Goal: Information Seeking & Learning: Learn about a topic

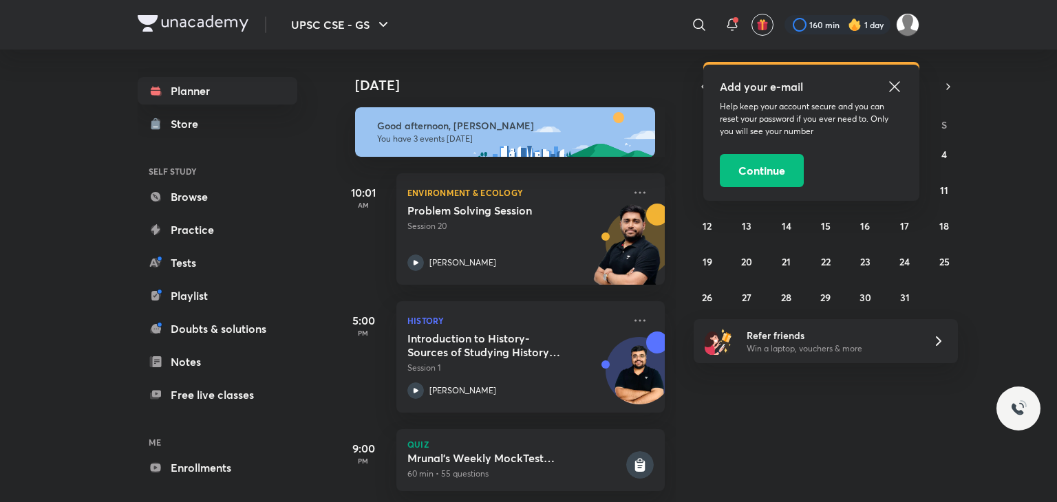
click at [894, 83] on icon at bounding box center [894, 86] width 17 height 17
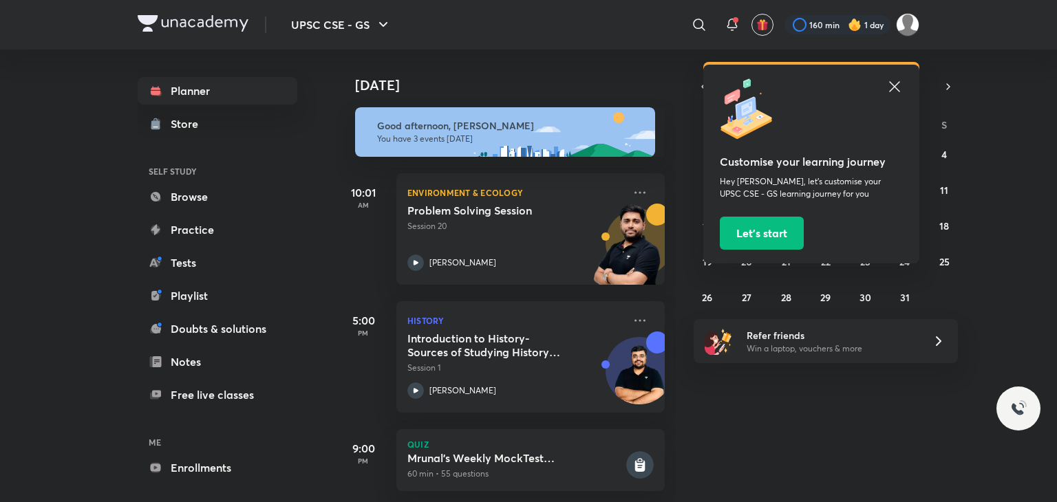
click at [895, 89] on icon at bounding box center [894, 86] width 17 height 17
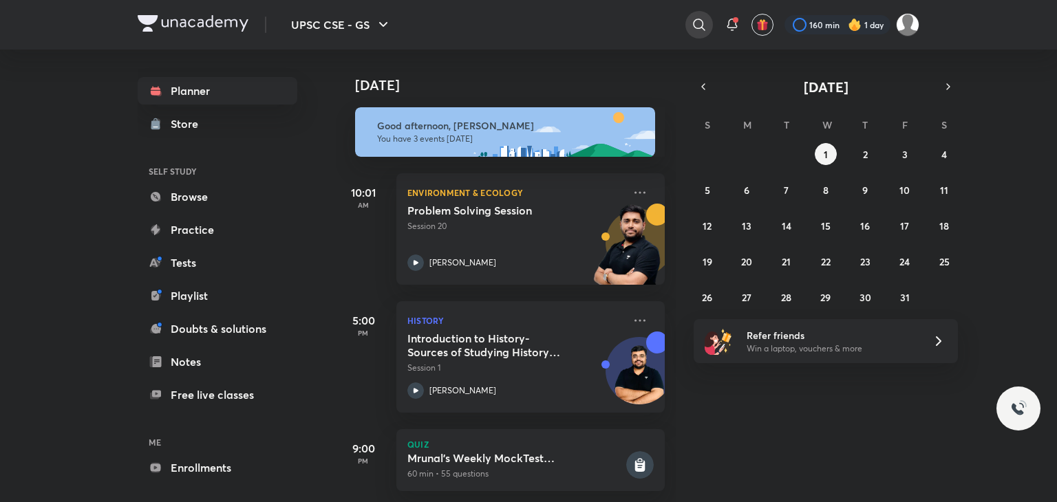
click at [703, 23] on icon at bounding box center [699, 25] width 17 height 17
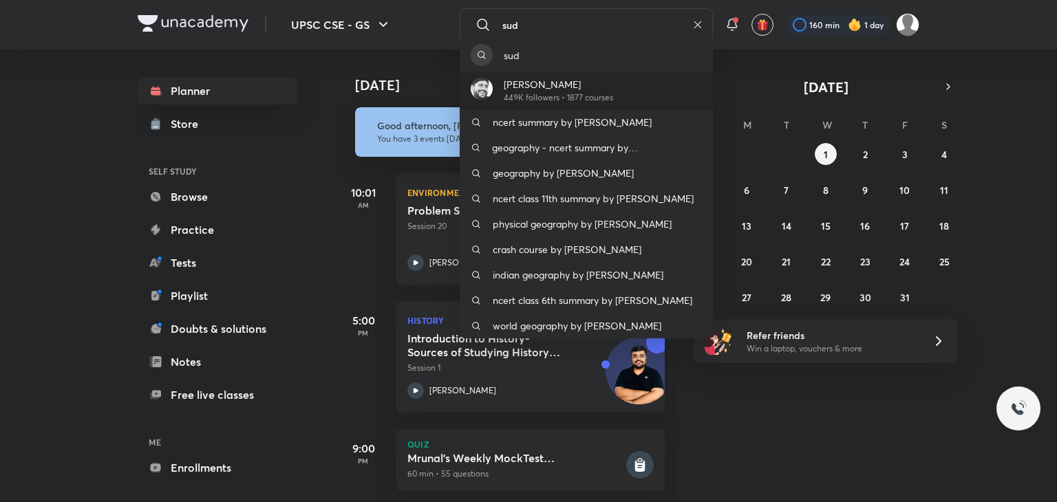
type input "sud"
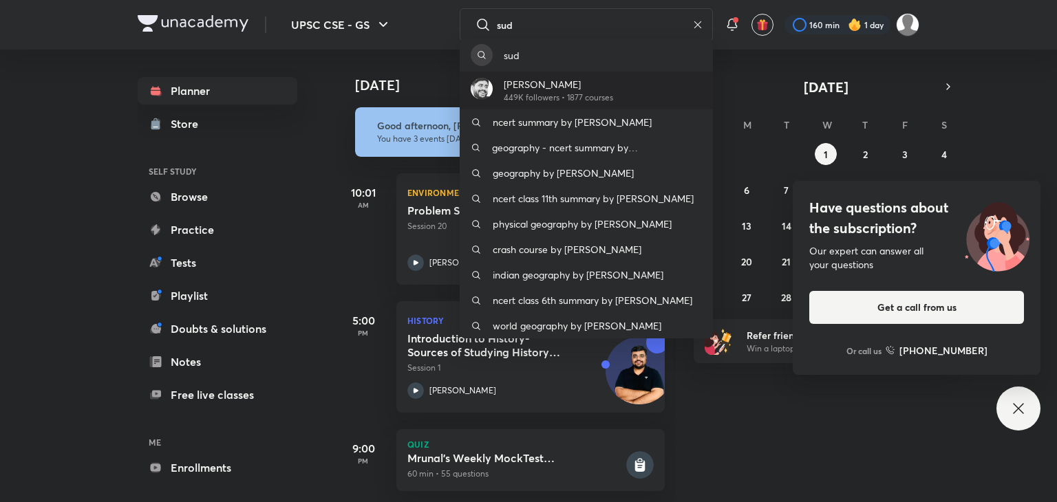
click at [572, 100] on p "449K followers • 1877 courses" at bounding box center [558, 97] width 109 height 12
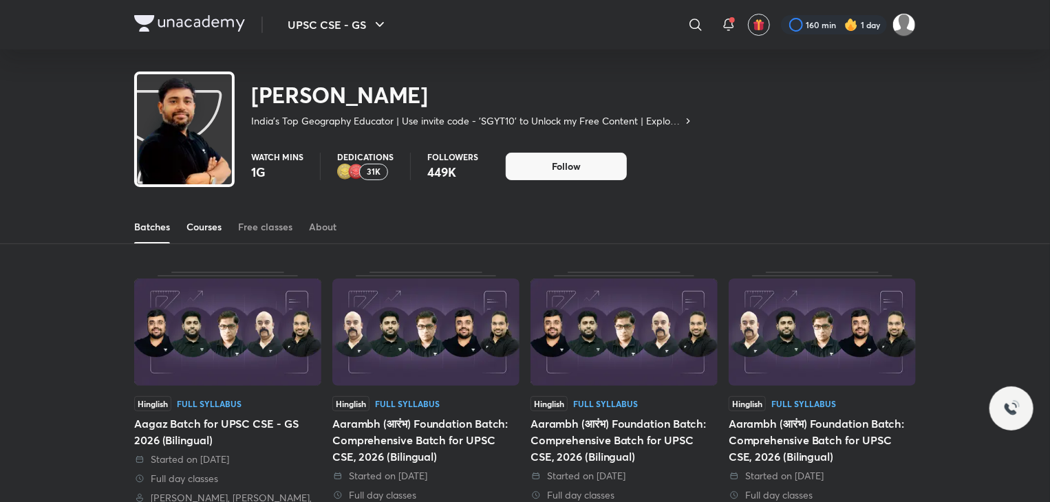
click at [220, 229] on div "Courses" at bounding box center [203, 227] width 35 height 14
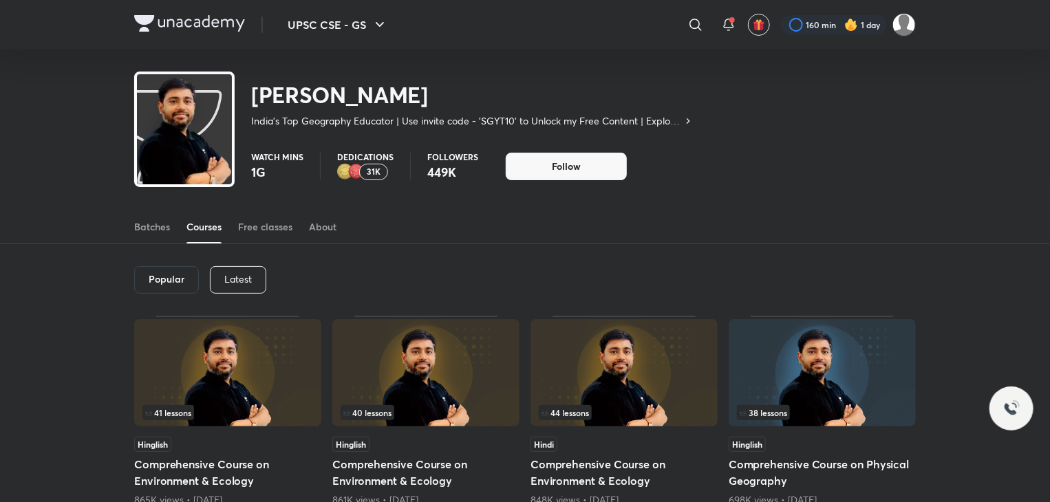
click at [233, 278] on p "Latest" at bounding box center [238, 279] width 28 height 11
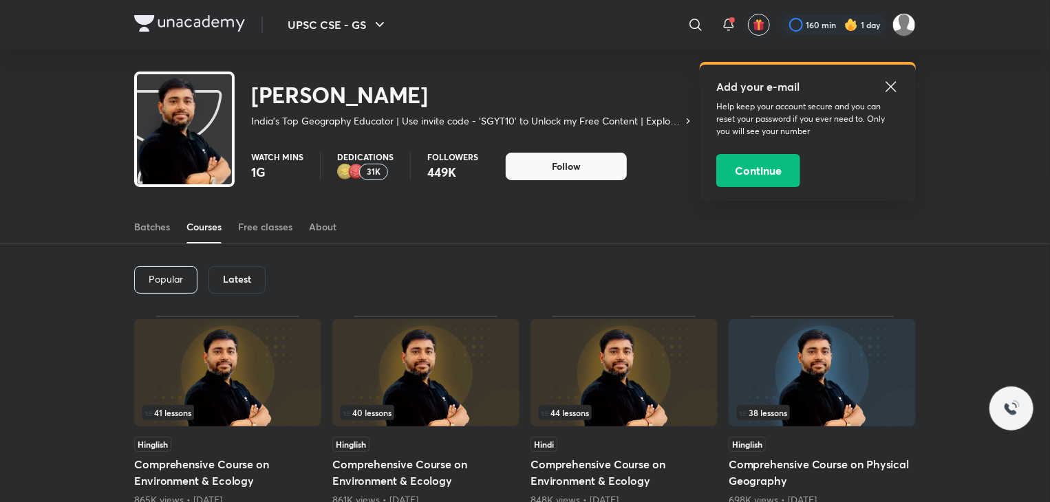
click at [889, 85] on icon at bounding box center [891, 86] width 17 height 17
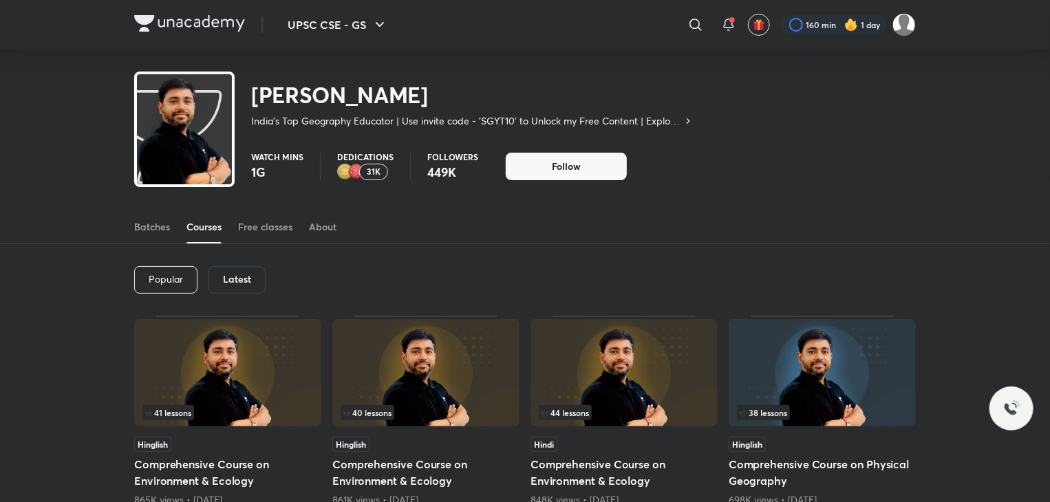
click at [217, 284] on div "Latest" at bounding box center [236, 280] width 57 height 28
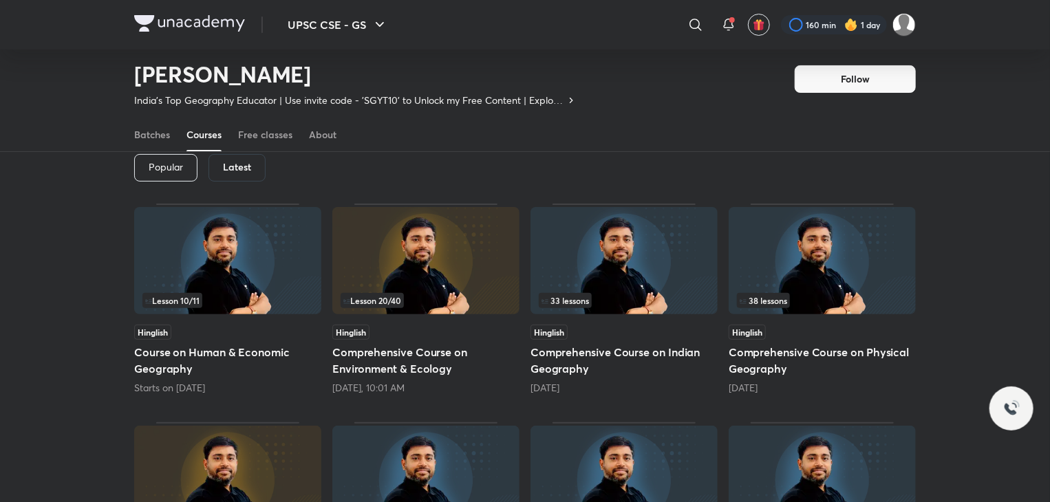
scroll to position [69, 0]
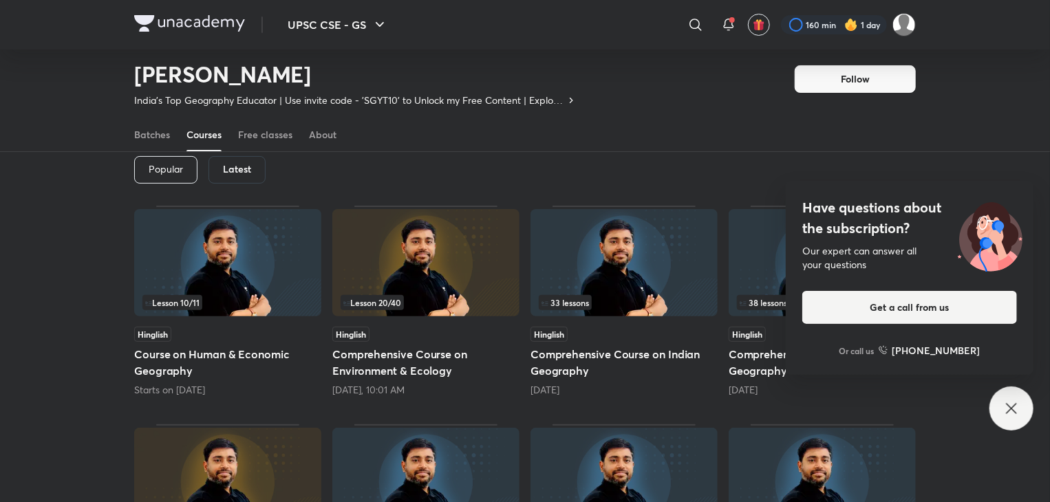
click at [1007, 405] on icon at bounding box center [1011, 408] width 17 height 17
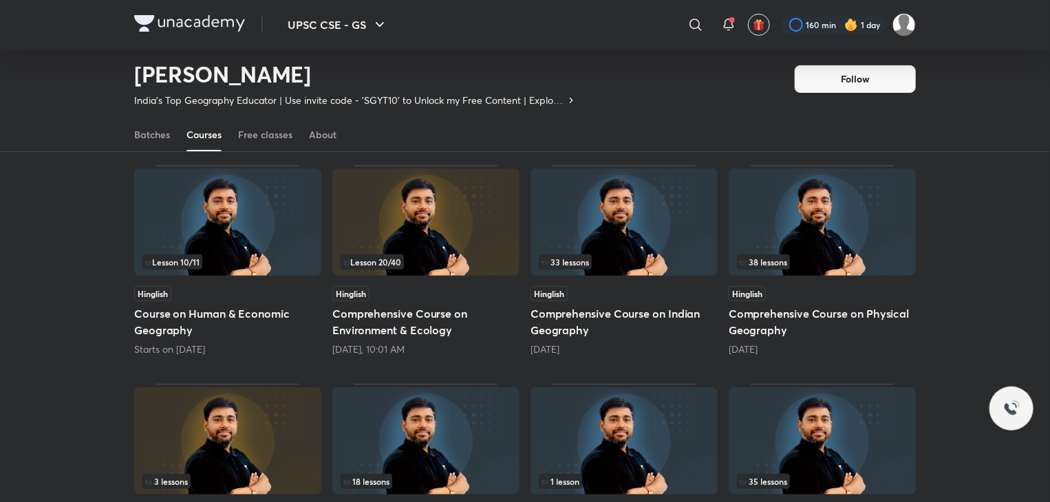
scroll to position [0, 0]
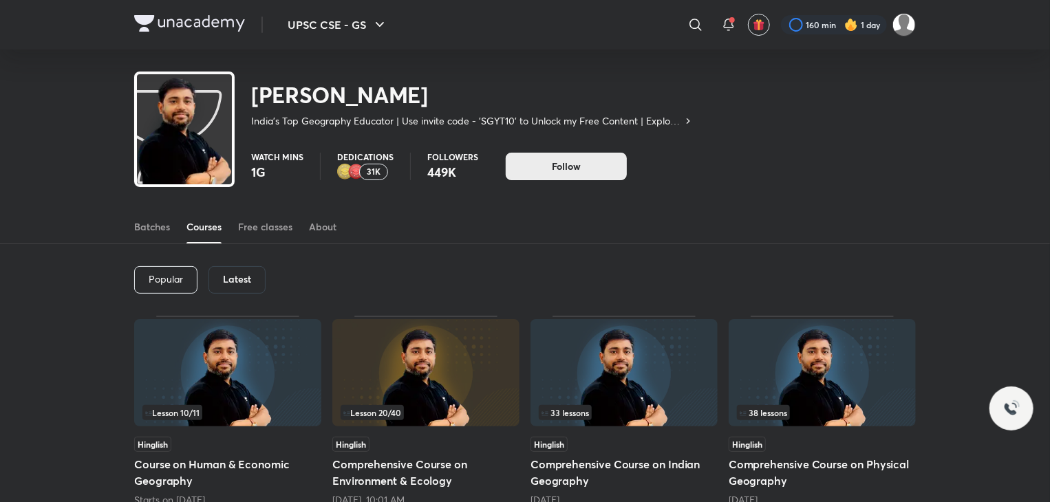
click at [537, 171] on button "Follow" at bounding box center [566, 167] width 121 height 28
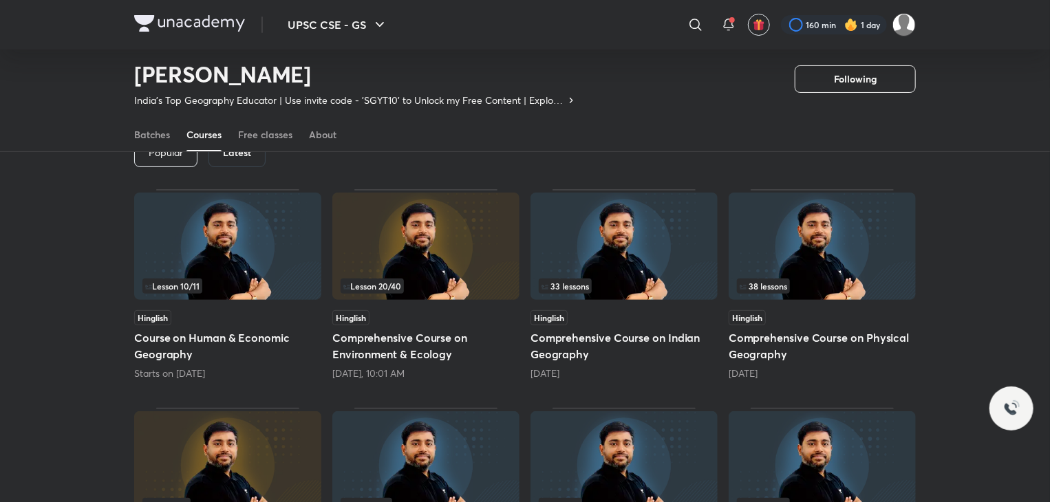
scroll to position [85, 0]
click at [694, 17] on icon at bounding box center [695, 25] width 17 height 17
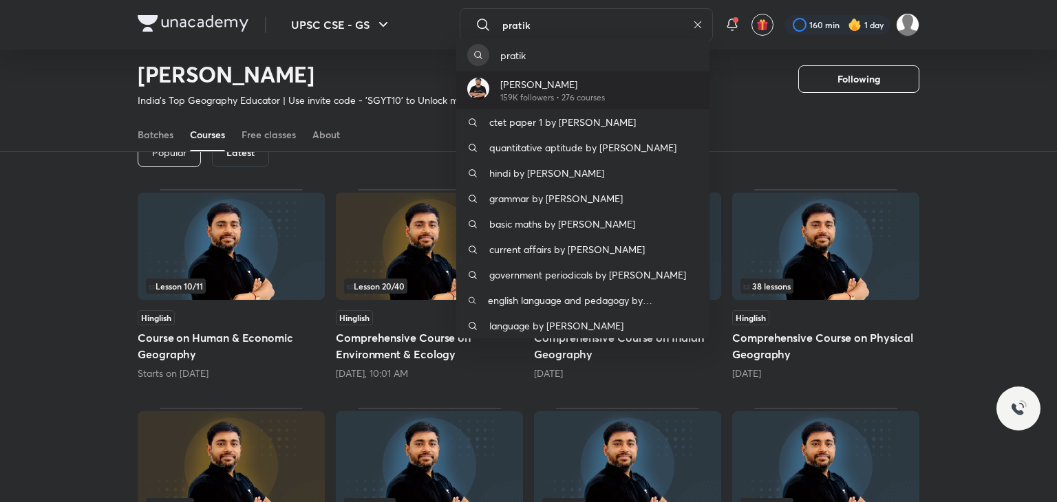
type input "pratik"
click at [549, 96] on p "159K followers • 276 courses" at bounding box center [552, 97] width 105 height 12
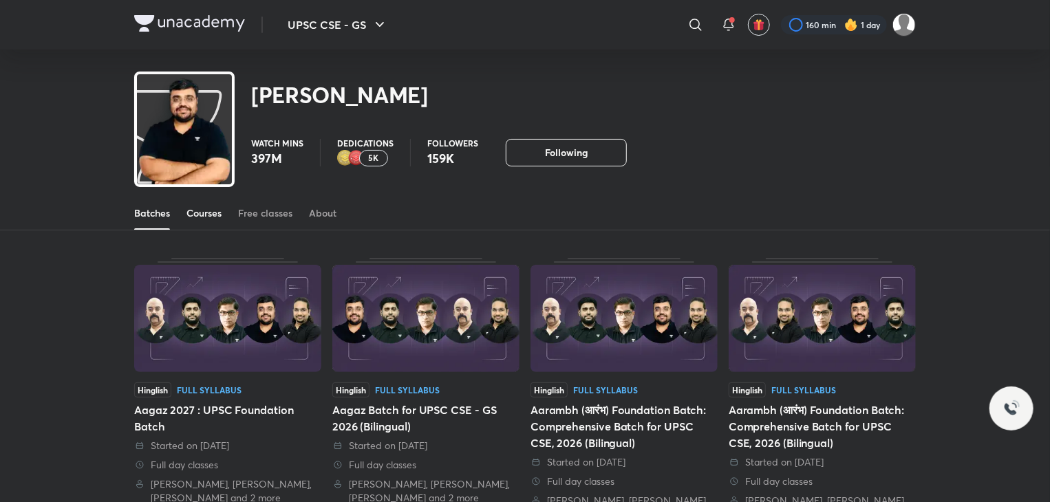
click at [197, 211] on div "Courses" at bounding box center [203, 213] width 35 height 14
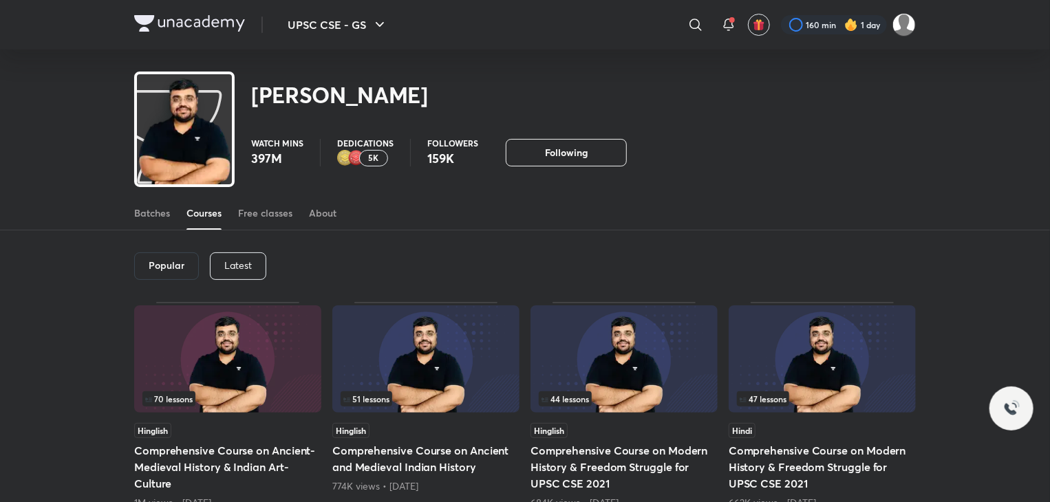
click at [247, 268] on p "Latest" at bounding box center [238, 265] width 28 height 11
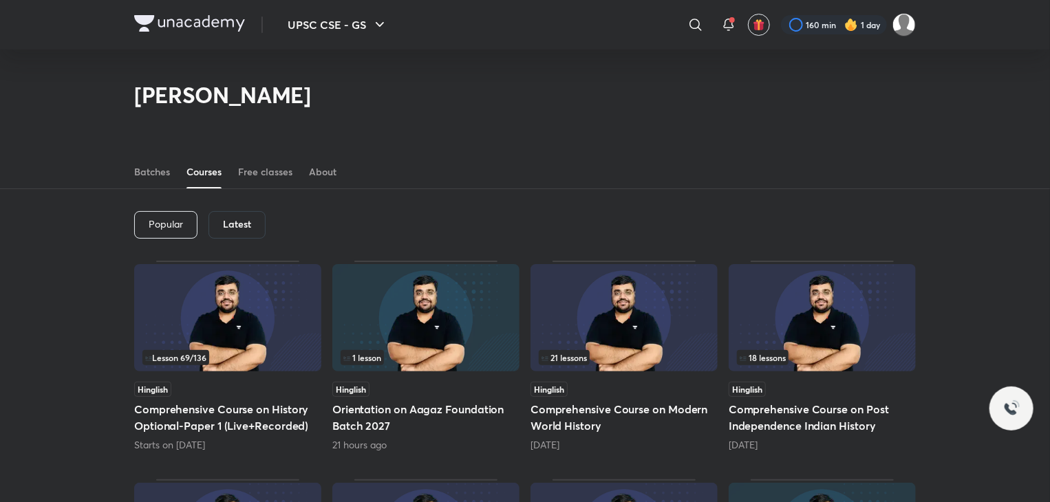
scroll to position [91, 0]
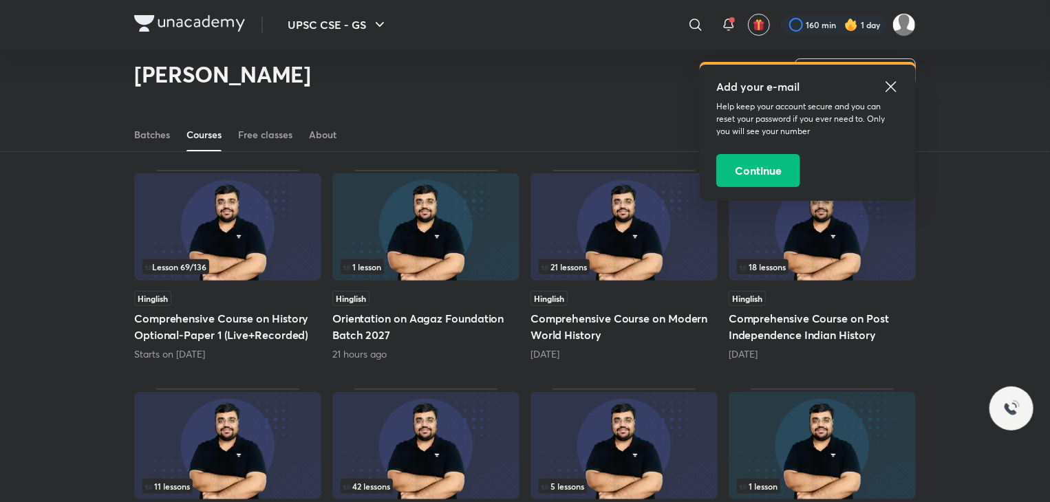
click at [892, 84] on icon at bounding box center [890, 86] width 10 height 10
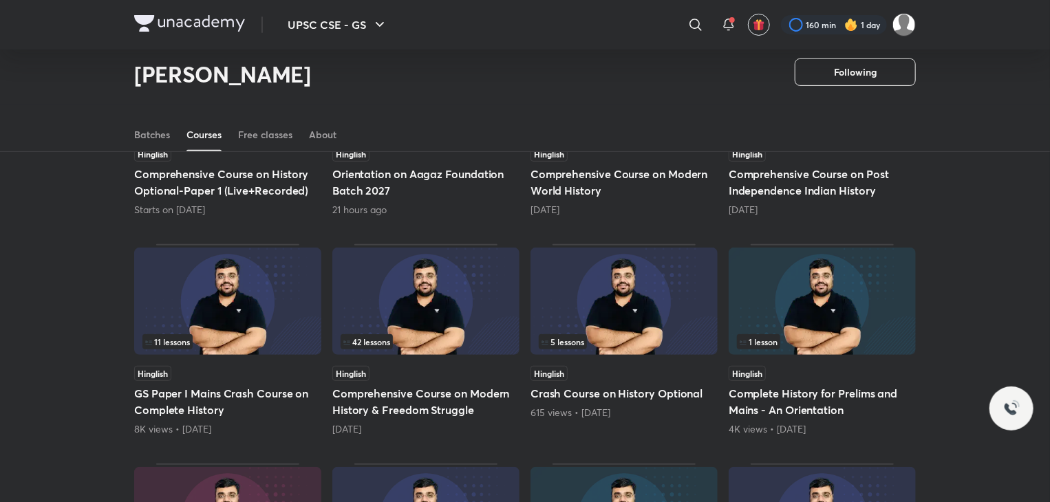
scroll to position [236, 0]
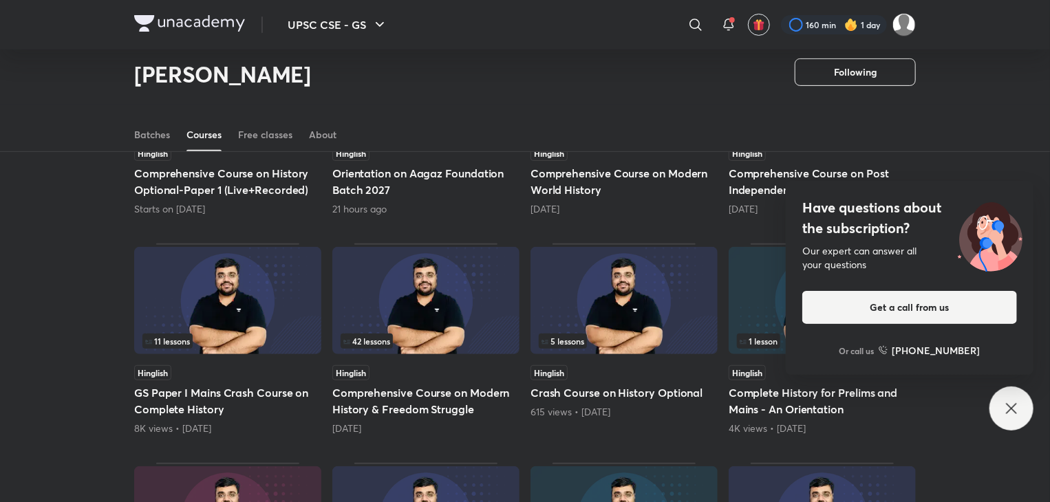
click at [413, 317] on img at bounding box center [425, 300] width 187 height 107
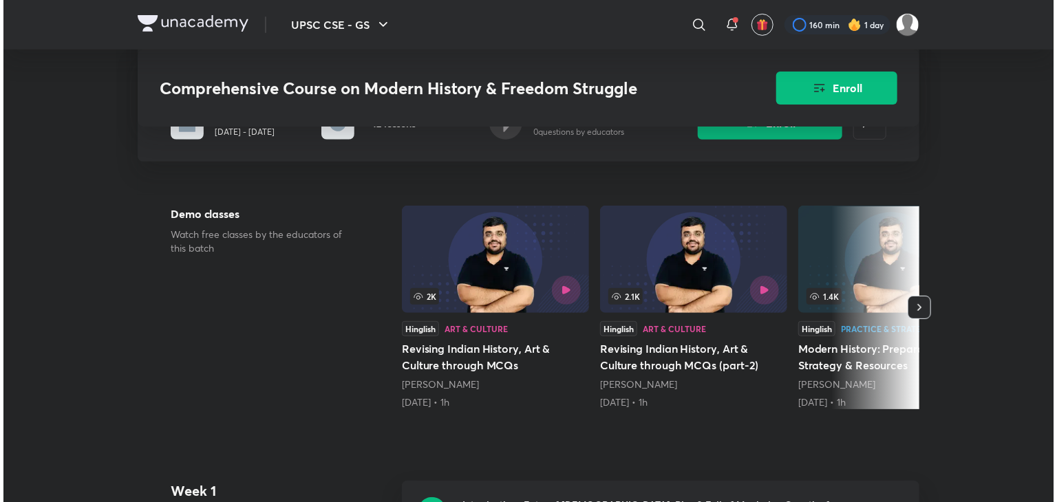
scroll to position [258, 0]
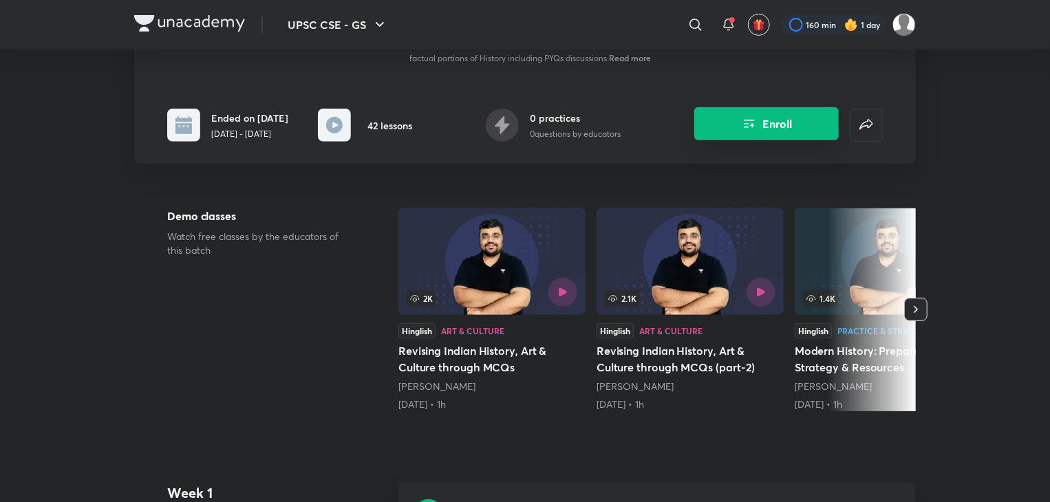
click at [753, 127] on icon "Enroll" at bounding box center [749, 124] width 17 height 17
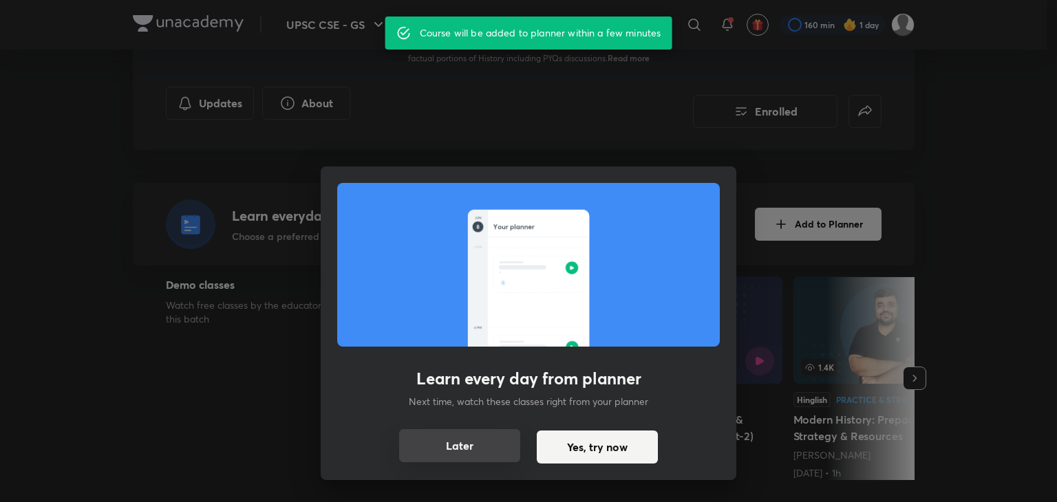
click at [462, 451] on button "Later" at bounding box center [459, 445] width 121 height 33
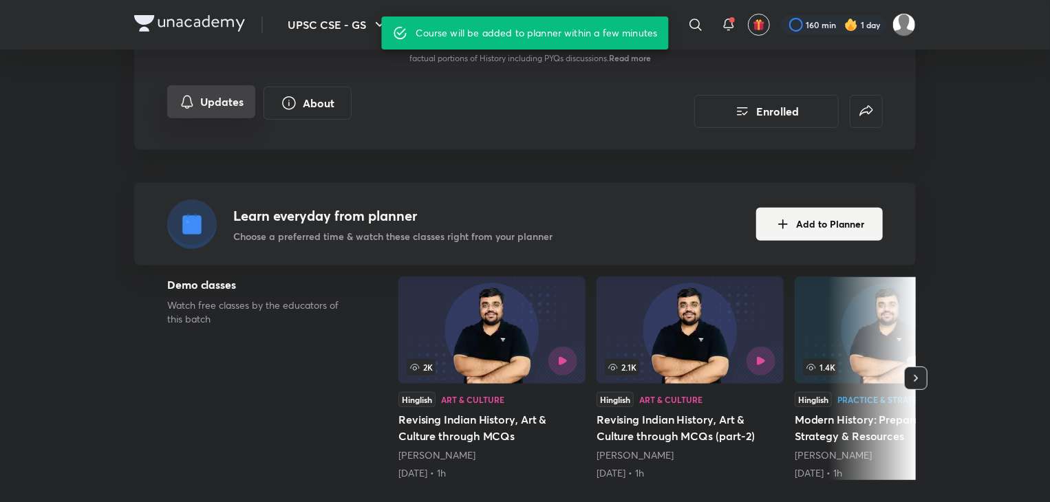
click at [199, 107] on button "Updates" at bounding box center [211, 101] width 88 height 33
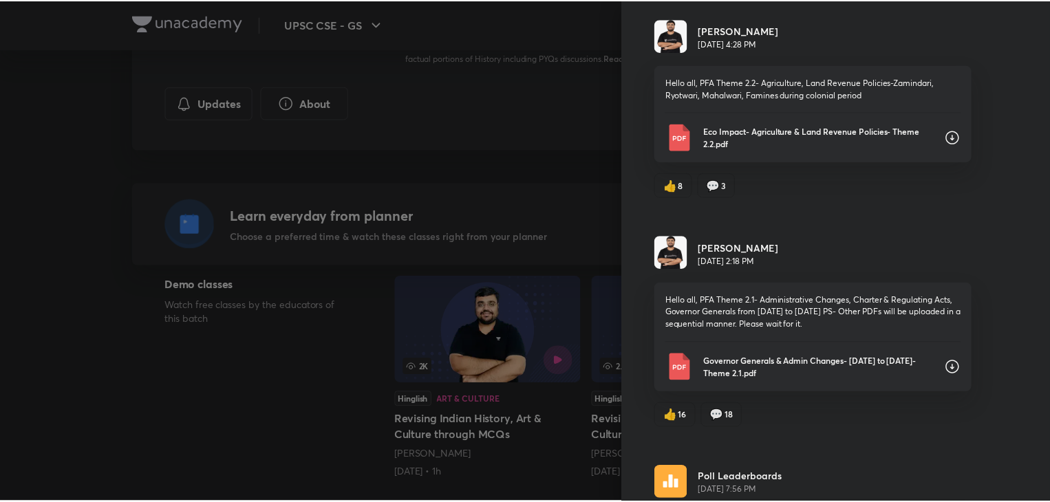
scroll to position [0, 0]
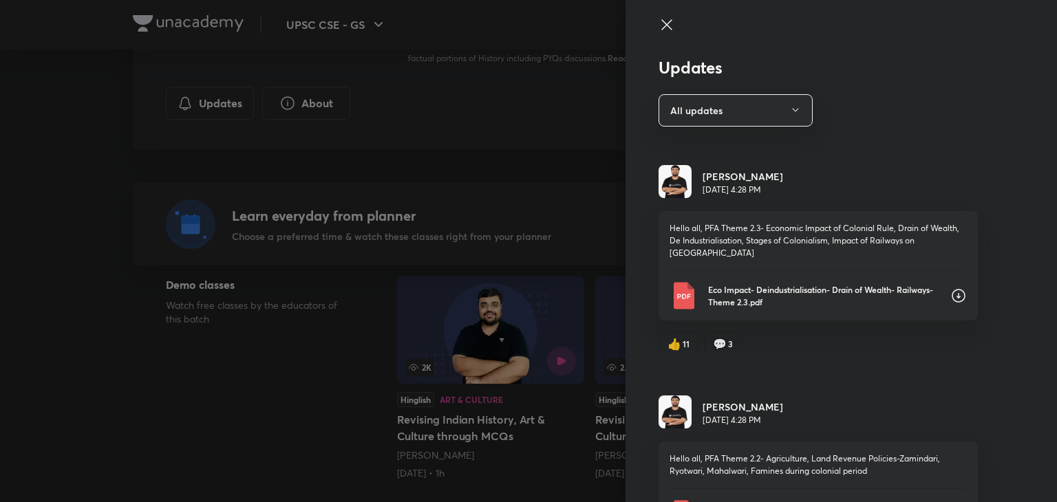
click at [658, 20] on icon at bounding box center [666, 25] width 17 height 17
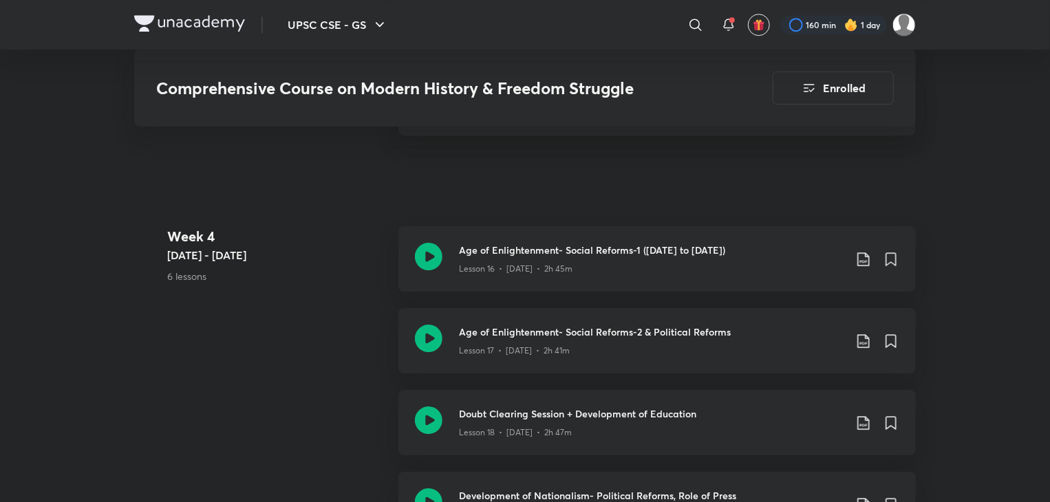
scroll to position [2105, 0]
click at [536, 264] on p "Lesson 16 • [DATE] • 2h 45m" at bounding box center [516, 270] width 114 height 12
